Goal: Book appointment/travel/reservation

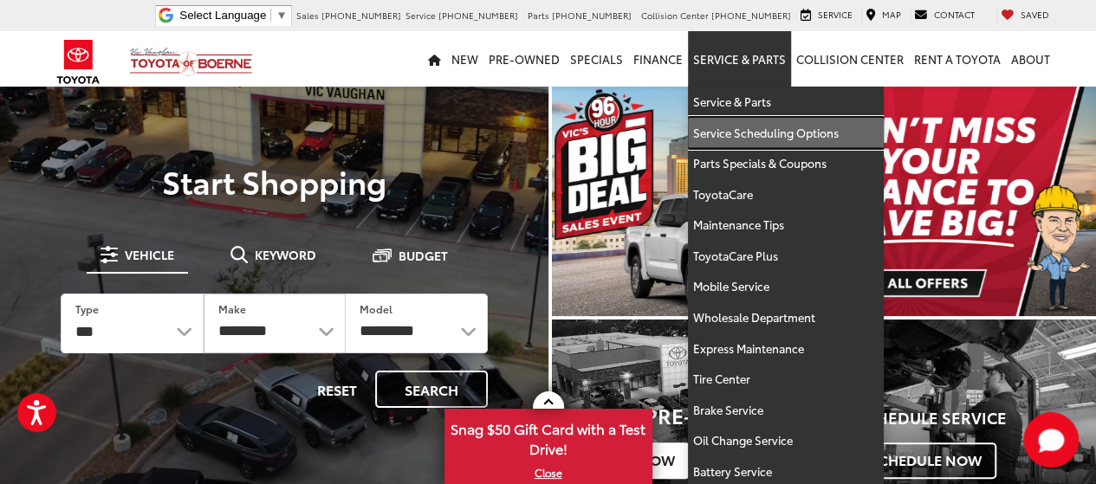
drag, startPoint x: 757, startPoint y: 130, endPoint x: 710, endPoint y: 384, distance: 258.0
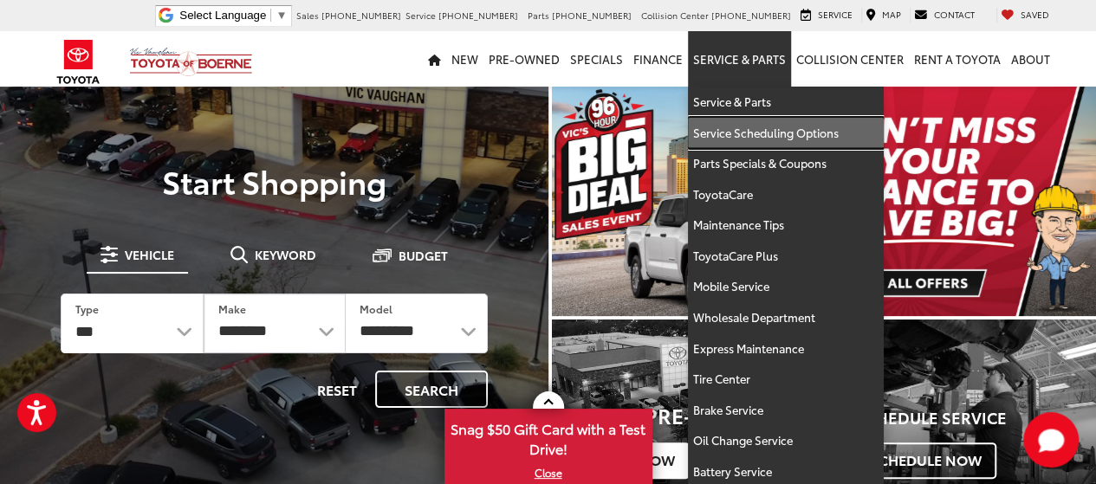
click at [757, 130] on link "Service Scheduling Options" at bounding box center [786, 133] width 196 height 31
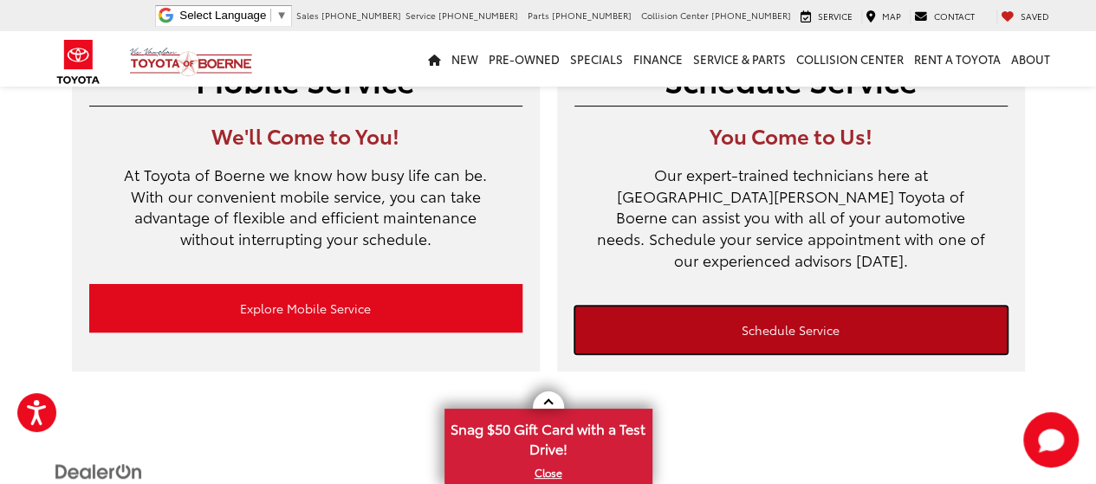
click at [792, 322] on link "Schedule Service" at bounding box center [790, 330] width 433 height 48
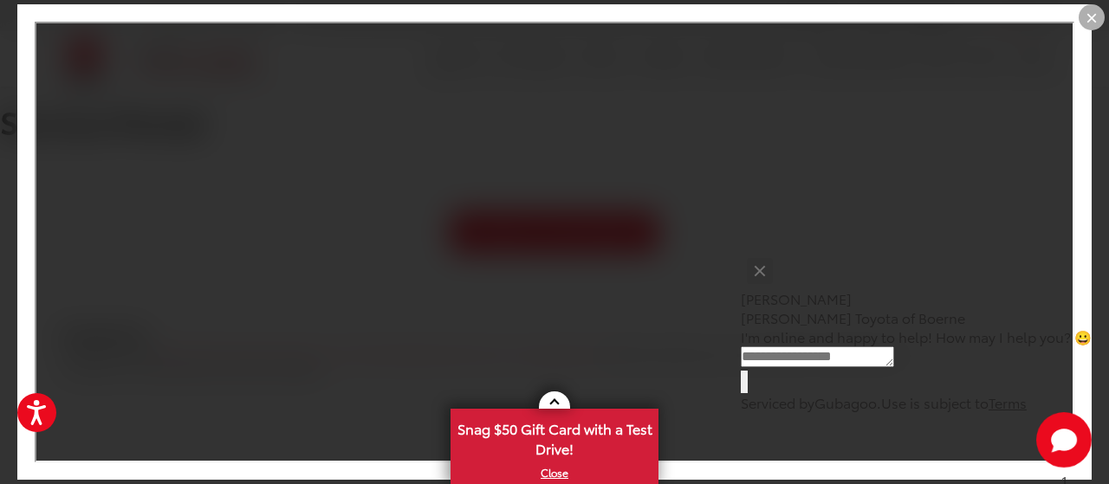
click at [998, 377] on div "Text" at bounding box center [915, 382] width 351 height 23
click at [977, 382] on div "Text" at bounding box center [915, 382] width 351 height 23
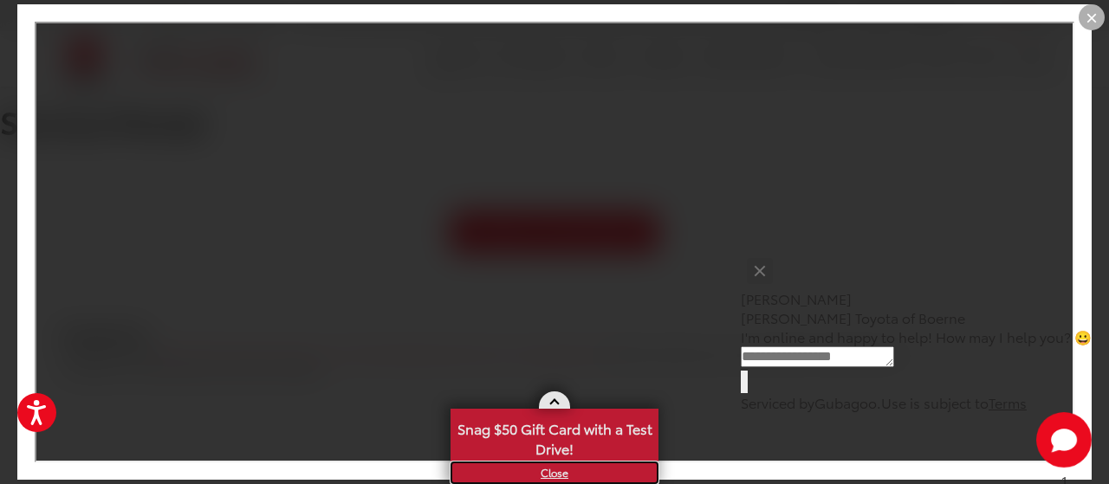
click at [559, 475] on link "X" at bounding box center [554, 472] width 204 height 19
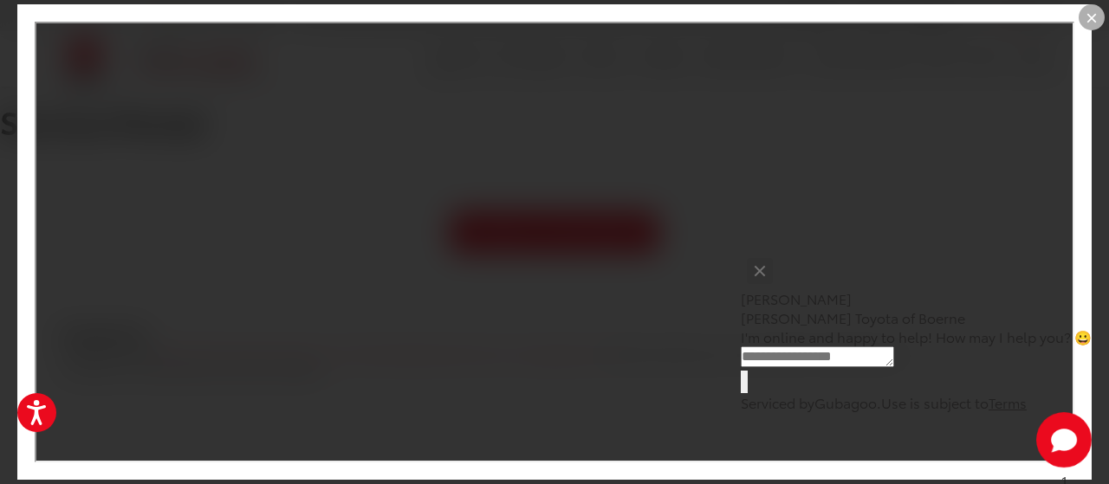
click at [969, 378] on div "Text" at bounding box center [915, 382] width 351 height 23
click at [984, 376] on div "Text" at bounding box center [915, 382] width 351 height 23
click at [983, 376] on div "Text" at bounding box center [915, 382] width 351 height 23
click at [980, 376] on div "Text" at bounding box center [915, 382] width 351 height 23
drag, startPoint x: 980, startPoint y: 376, endPoint x: 980, endPoint y: 365, distance: 10.4
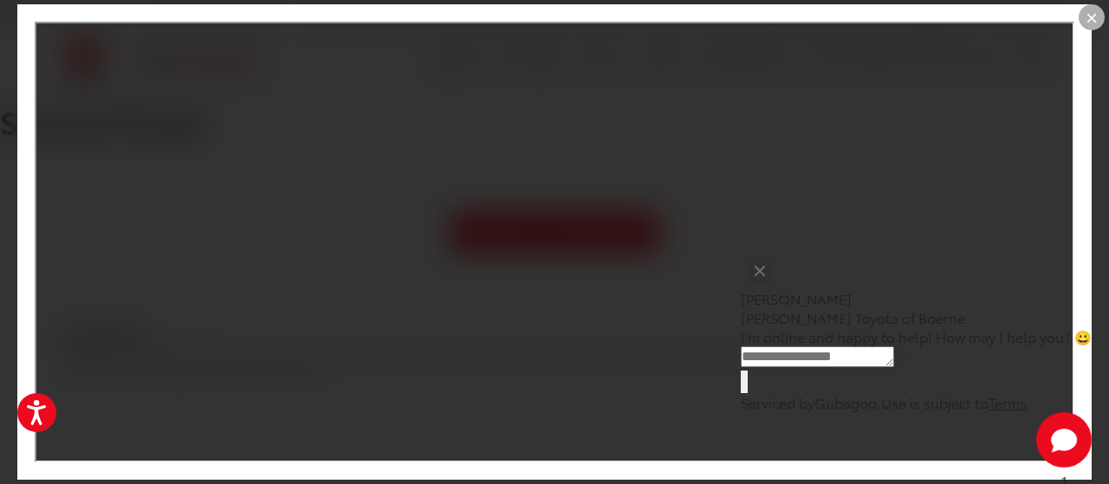
click at [980, 375] on div "Text" at bounding box center [915, 382] width 351 height 23
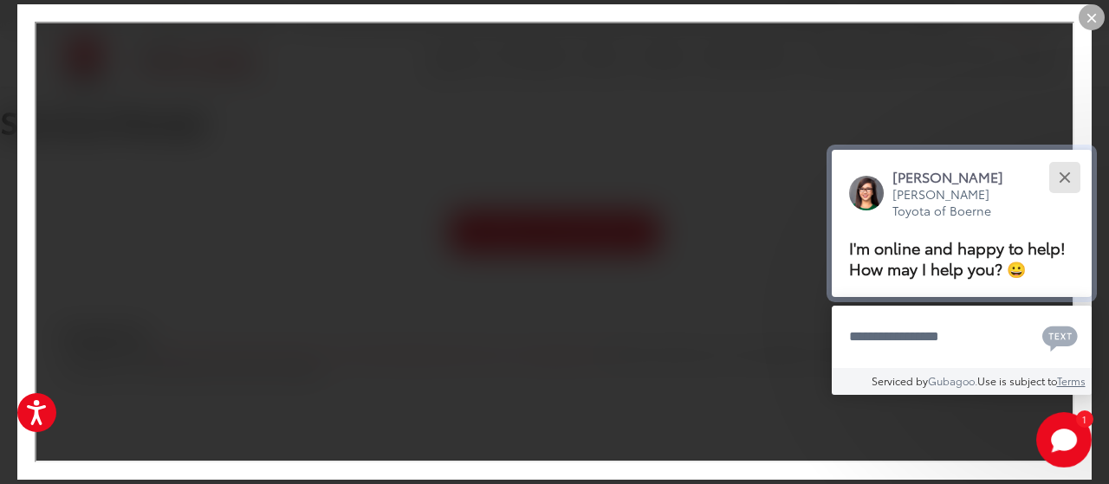
click at [1063, 181] on button "Close" at bounding box center [1063, 176] width 37 height 37
